Goal: Information Seeking & Learning: Learn about a topic

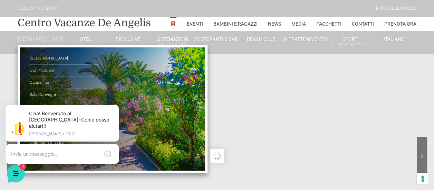
click at [45, 75] on link "Oasi Naturale" at bounding box center [64, 71] width 69 height 12
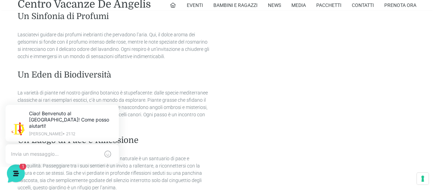
scroll to position [456, 0]
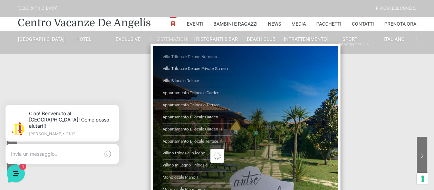
click at [198, 56] on link "Villa Trilocale Deluxe Numana" at bounding box center [197, 57] width 69 height 12
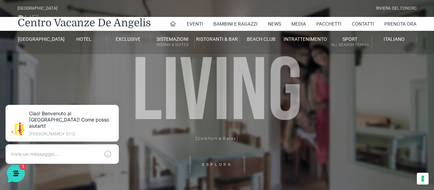
click at [218, 163] on header "Villaggio Hotel Resort Riviera Del Conero Centro Vacanze De Angelis Eventi Miss…" at bounding box center [217, 155] width 434 height 311
click at [218, 163] on header "[GEOGRAPHIC_DATA] [GEOGRAPHIC_DATA] Centro Vacanze [GEOGRAPHIC_DATA] Eventi Mis…" at bounding box center [217, 155] width 434 height 311
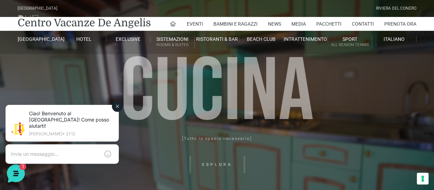
click at [119, 107] on icon at bounding box center [118, 106] width 6 height 6
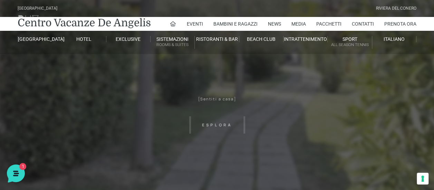
click at [221, 126] on header "[GEOGRAPHIC_DATA] [GEOGRAPHIC_DATA] Centro Vacanze [GEOGRAPHIC_DATA] Eventi Mis…" at bounding box center [217, 155] width 434 height 311
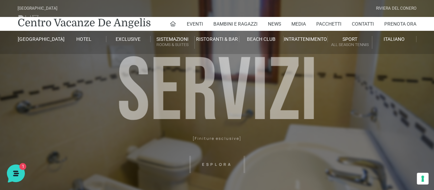
click at [225, 137] on header "Villaggio Hotel Resort Riviera Del Conero Centro Vacanze De Angelis Eventi Miss…" at bounding box center [217, 155] width 434 height 311
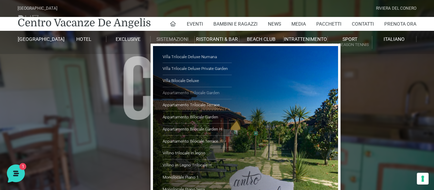
click at [191, 93] on link "Appartamento Trilocale Garden" at bounding box center [197, 93] width 69 height 12
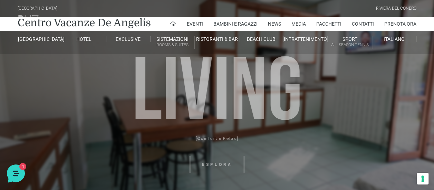
click at [225, 165] on header "[GEOGRAPHIC_DATA] [GEOGRAPHIC_DATA] Centro Vacanze [GEOGRAPHIC_DATA] Eventi Mis…" at bounding box center [217, 155] width 434 height 311
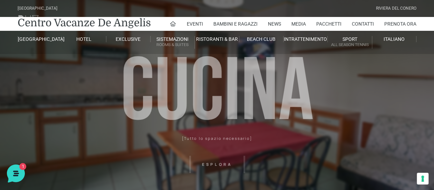
click at [228, 137] on header "[GEOGRAPHIC_DATA] [GEOGRAPHIC_DATA] Centro Vacanze [GEOGRAPHIC_DATA] Eventi Mis…" at bounding box center [217, 155] width 434 height 311
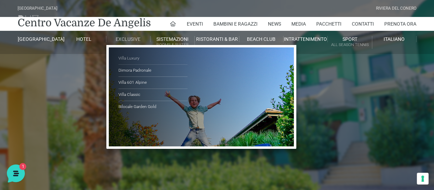
click at [139, 56] on link "Villa Luxury" at bounding box center [152, 58] width 69 height 12
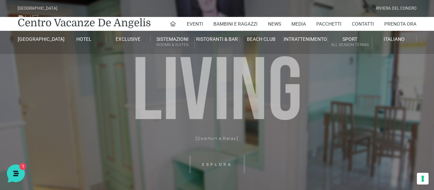
click at [229, 162] on header "[GEOGRAPHIC_DATA] [GEOGRAPHIC_DATA] Centro Vacanze [GEOGRAPHIC_DATA] Eventi Mis…" at bounding box center [217, 155] width 434 height 311
click at [215, 164] on header "[GEOGRAPHIC_DATA] [GEOGRAPHIC_DATA] Centro Vacanze [GEOGRAPHIC_DATA] Eventi Mis…" at bounding box center [217, 155] width 434 height 311
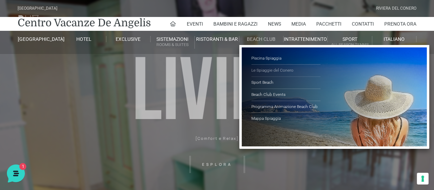
click at [278, 68] on link "Le Spiaggie del Conero" at bounding box center [285, 71] width 69 height 12
